Goal: Information Seeking & Learning: Find specific fact

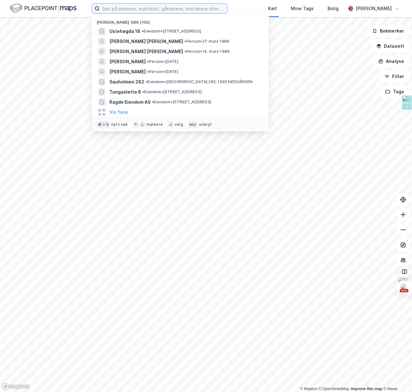
click at [119, 10] on input at bounding box center [164, 8] width 128 height 9
type input "w"
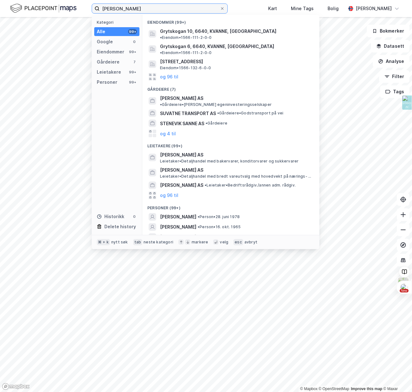
type input "[PERSON_NAME]"
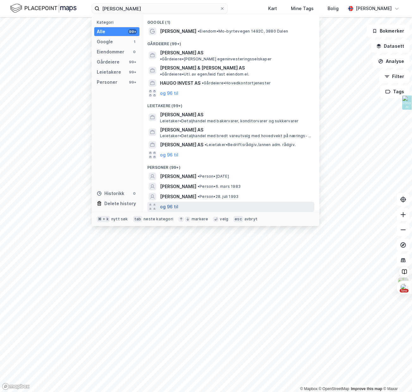
click at [170, 203] on button "og 96 til" at bounding box center [169, 207] width 18 height 8
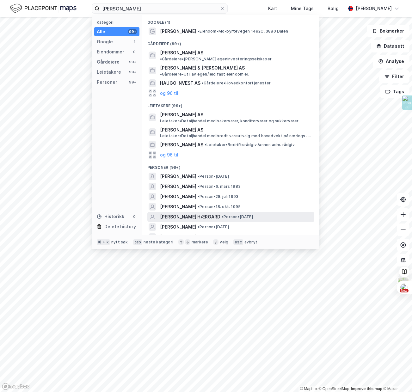
click at [173, 213] on span "[PERSON_NAME] HÆRGARD" at bounding box center [190, 217] width 60 height 8
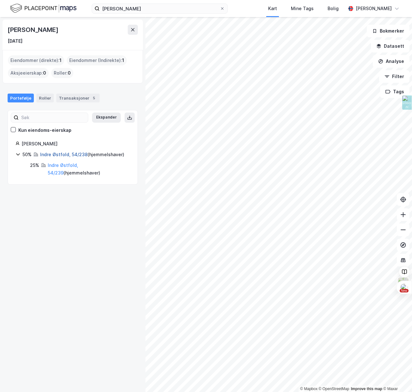
click at [53, 154] on link "Indre Østfold, 54/238" at bounding box center [63, 154] width 47 height 5
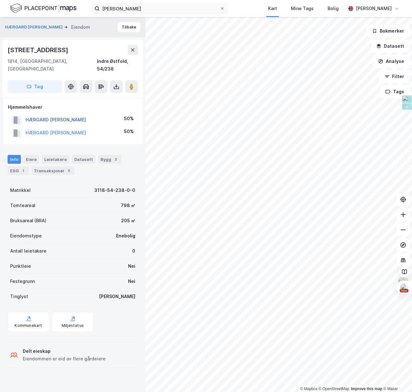
click at [0, 0] on button "HÆRGARD [PERSON_NAME]" at bounding box center [0, 0] width 0 height 0
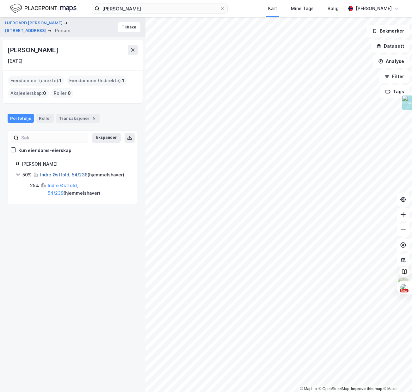
click at [54, 176] on link "Indre Østfold, 54/238" at bounding box center [63, 174] width 47 height 5
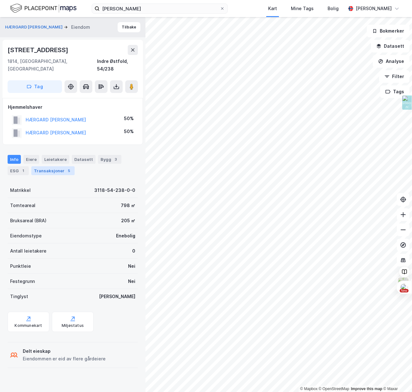
click at [47, 166] on div "Transaksjoner 5" at bounding box center [52, 170] width 43 height 9
